Goal: Task Accomplishment & Management: Use online tool/utility

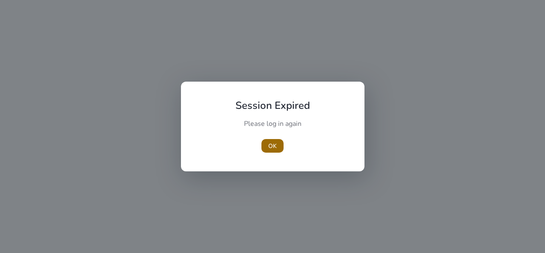
click at [273, 146] on span "OK" at bounding box center [272, 146] width 9 height 9
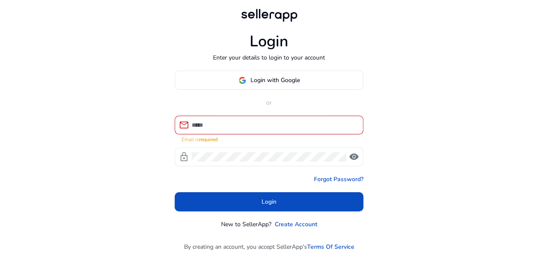
type input "**********"
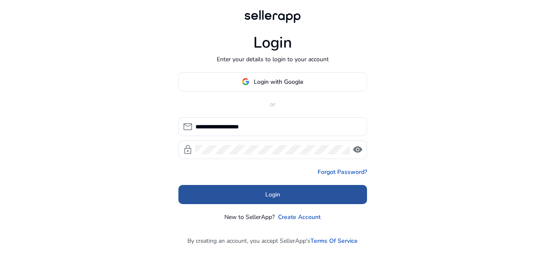
click at [291, 198] on span at bounding box center [272, 194] width 189 height 20
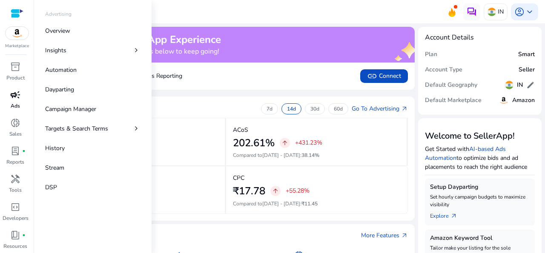
click at [8, 107] on link "campaign Ads" at bounding box center [15, 102] width 31 height 28
